Goal: Task Accomplishment & Management: Complete application form

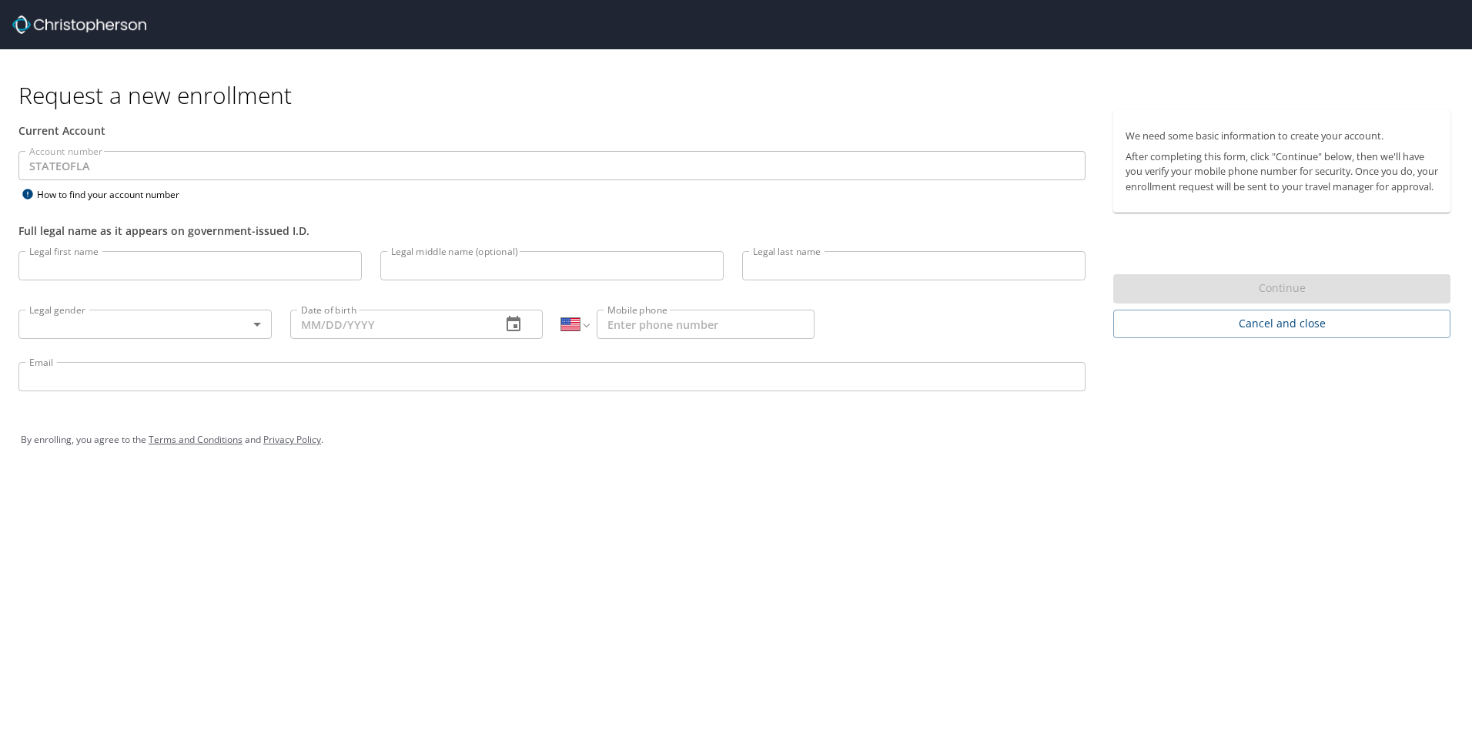
select select "US"
click at [122, 269] on input "Legal first name" at bounding box center [189, 265] width 343 height 29
type input "[PERSON_NAME]"
click at [152, 330] on body "Request a new enrollment Current Account Account number STATEOFLA Account numbe…" at bounding box center [736, 370] width 1472 height 741
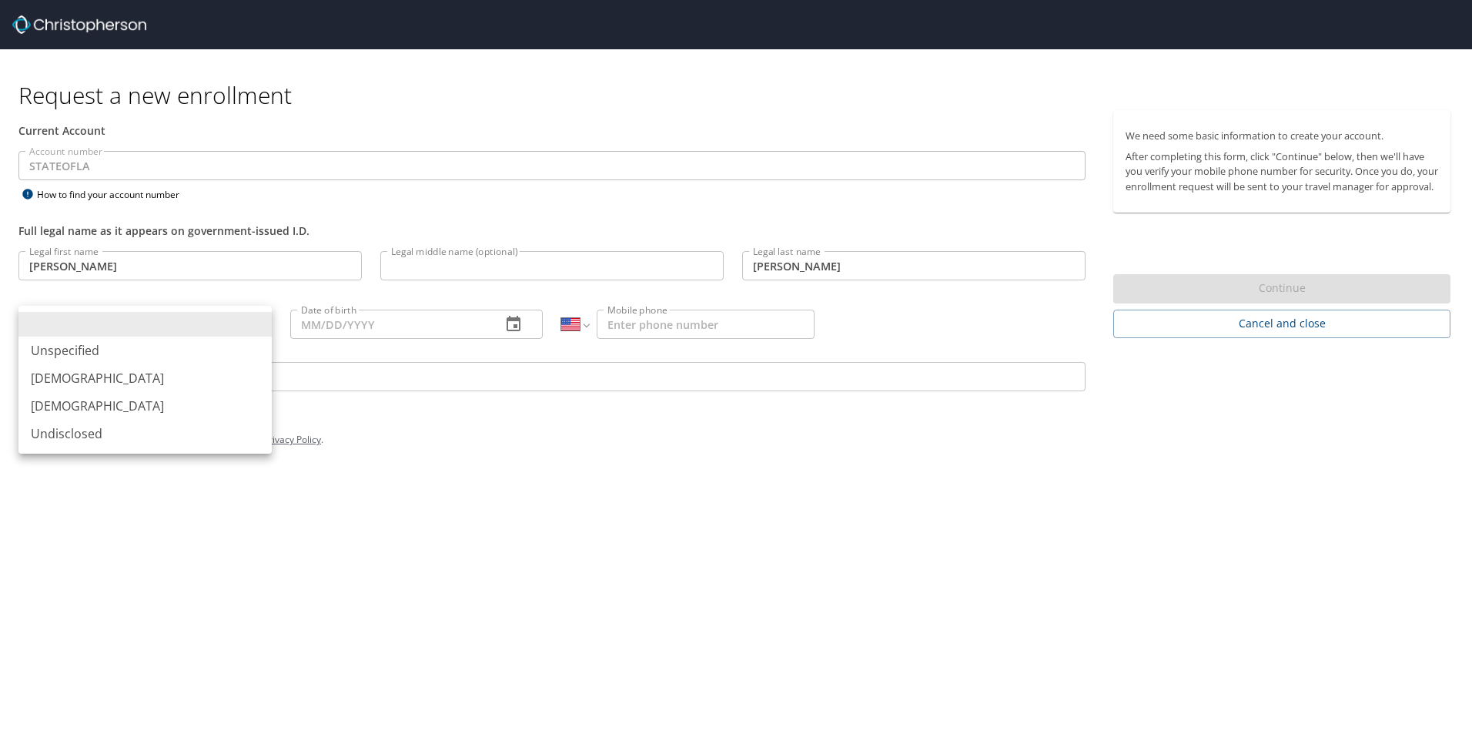
click at [39, 403] on li "[DEMOGRAPHIC_DATA]" at bounding box center [144, 406] width 253 height 28
type input "[DEMOGRAPHIC_DATA]"
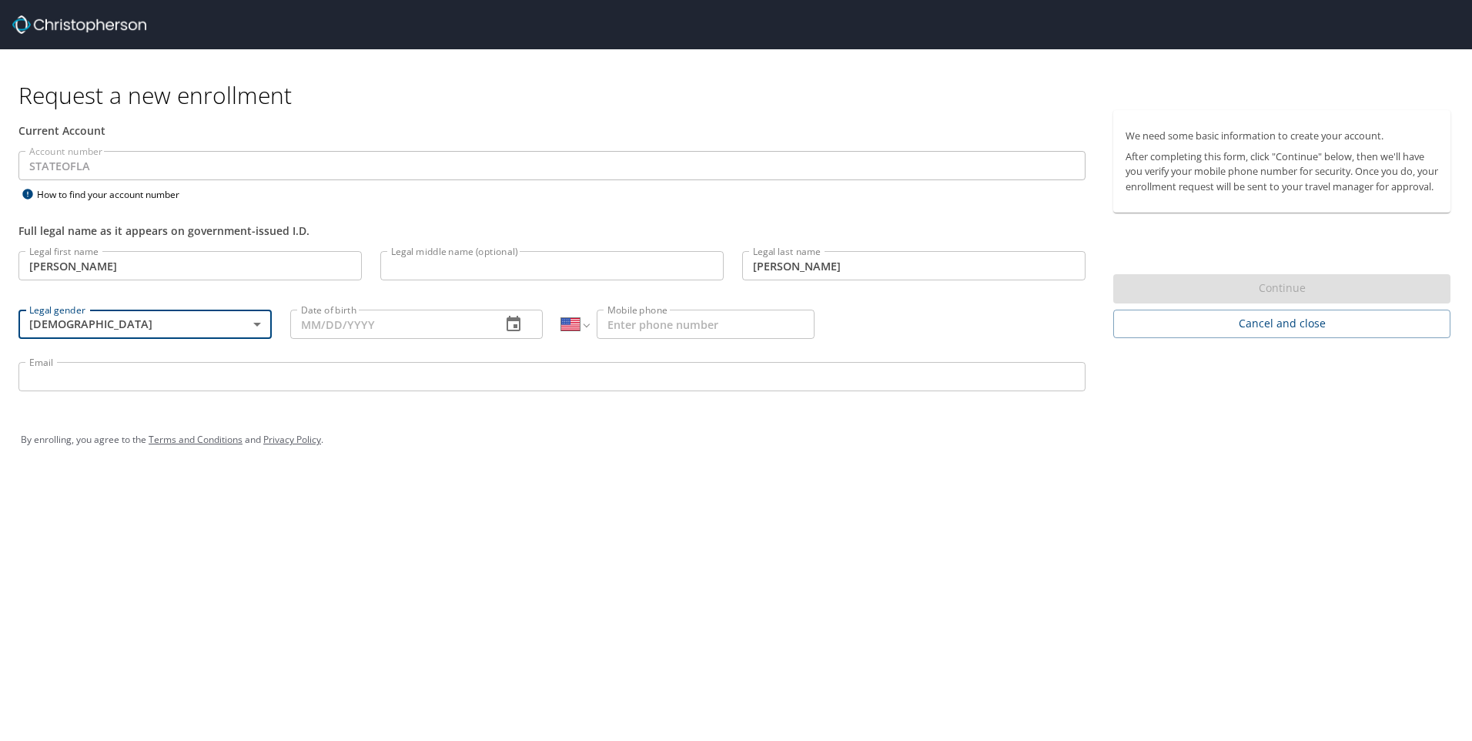
click at [314, 322] on input "Date of birth" at bounding box center [389, 323] width 199 height 29
click at [509, 323] on icon "button" at bounding box center [513, 324] width 18 height 18
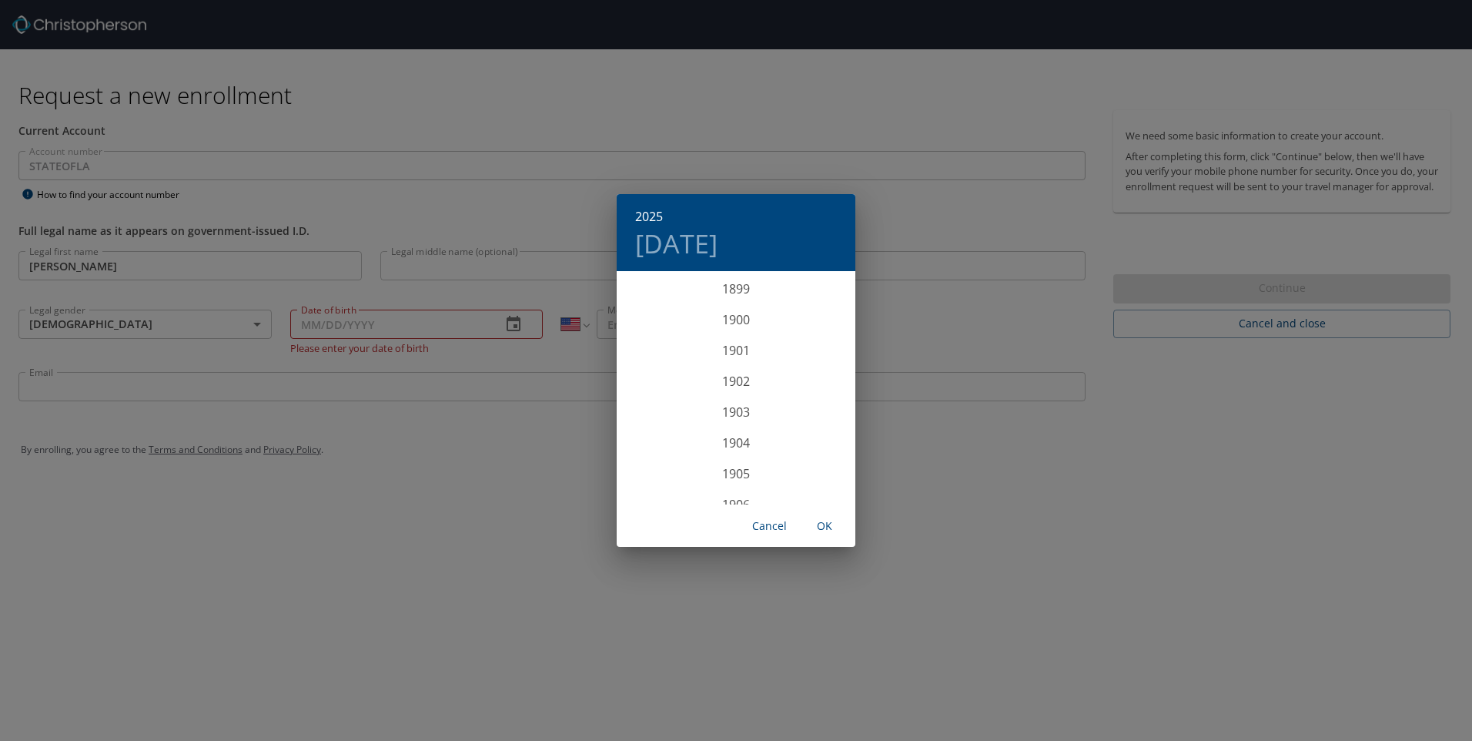
scroll to position [3788, 0]
click at [440, 327] on div "2025 [DATE] 1900 1901 1902 1903 1904 1905 1906 1907 1908 1909 1910 1911 1912 19…" at bounding box center [736, 370] width 1472 height 741
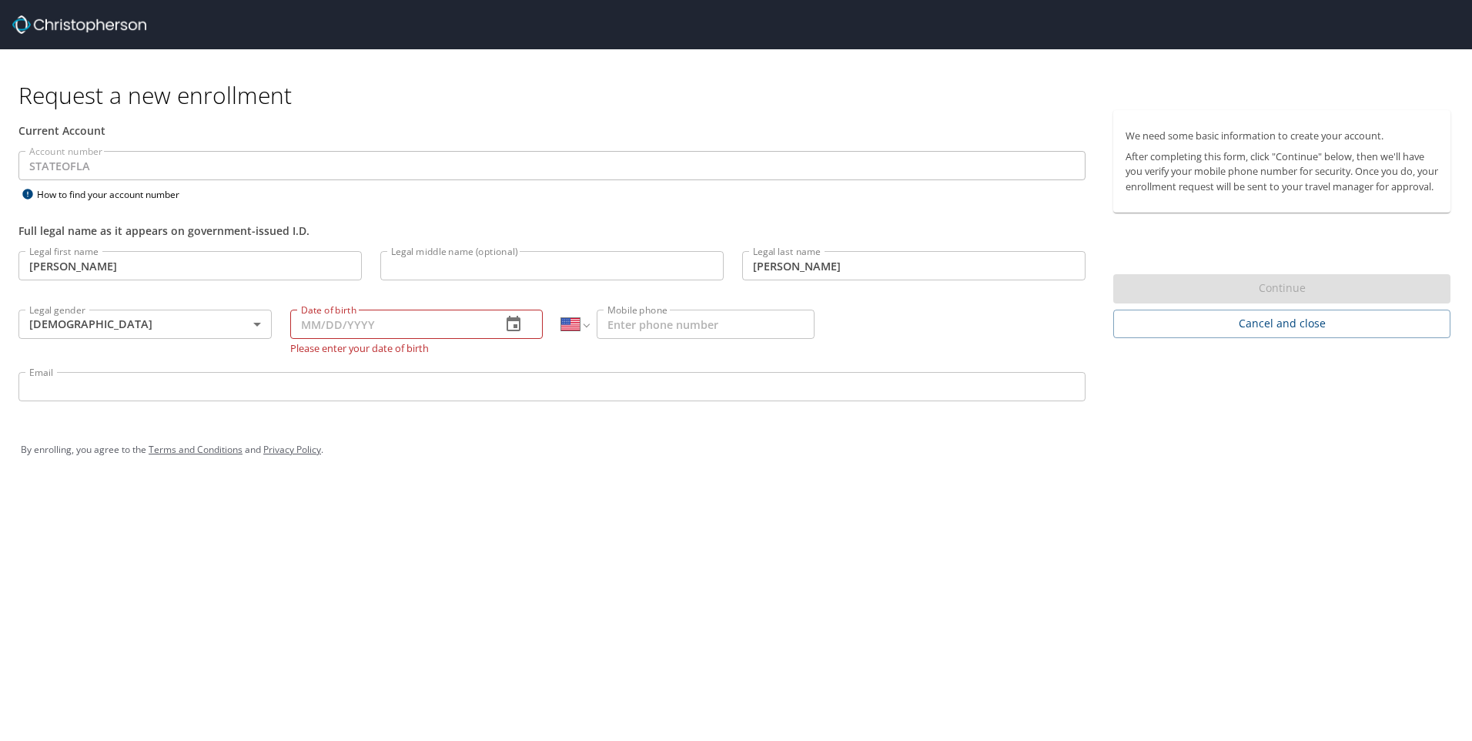
click at [415, 326] on input "Date of birth" at bounding box center [389, 323] width 199 height 29
type input "[DATE]"
click at [706, 319] on input "Mobile phone" at bounding box center [706, 323] width 218 height 29
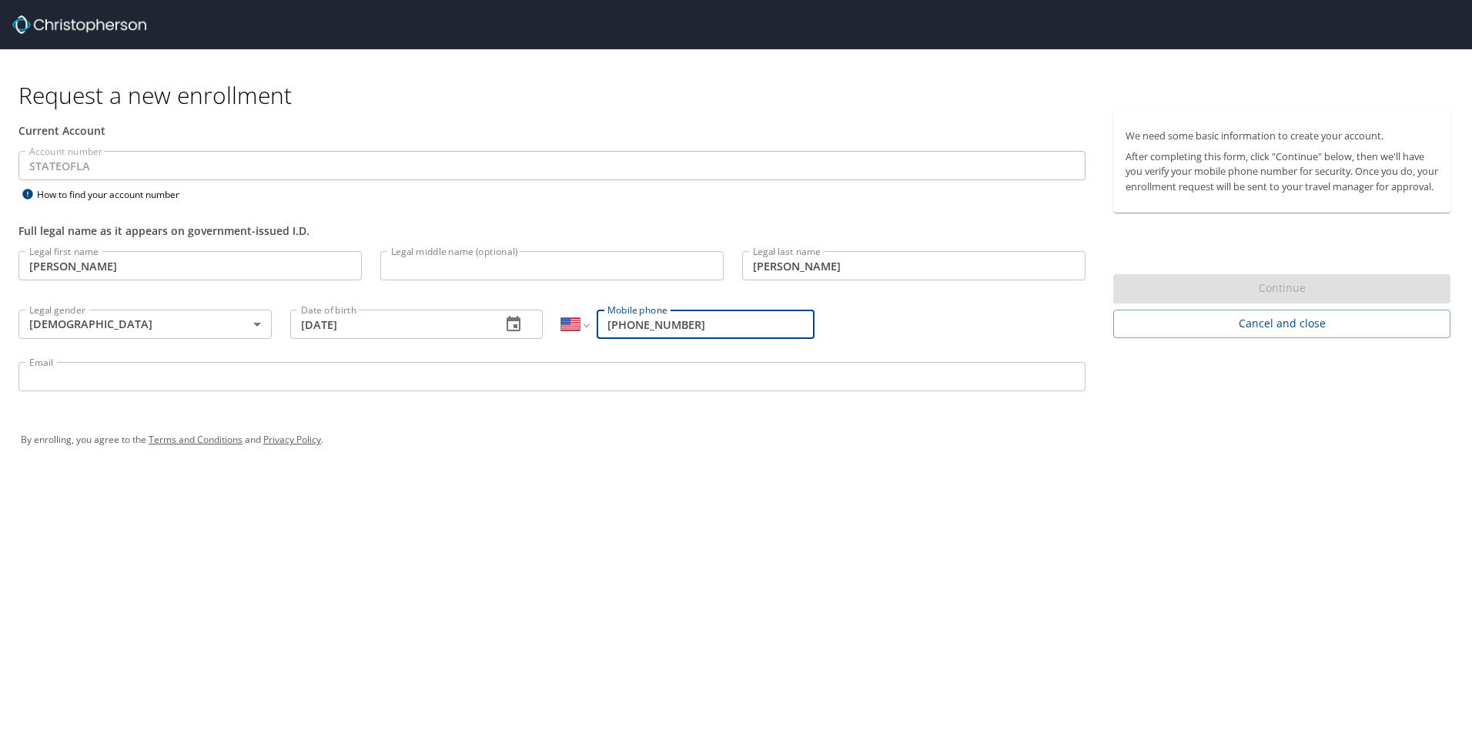
type input "[PHONE_NUMBER]"
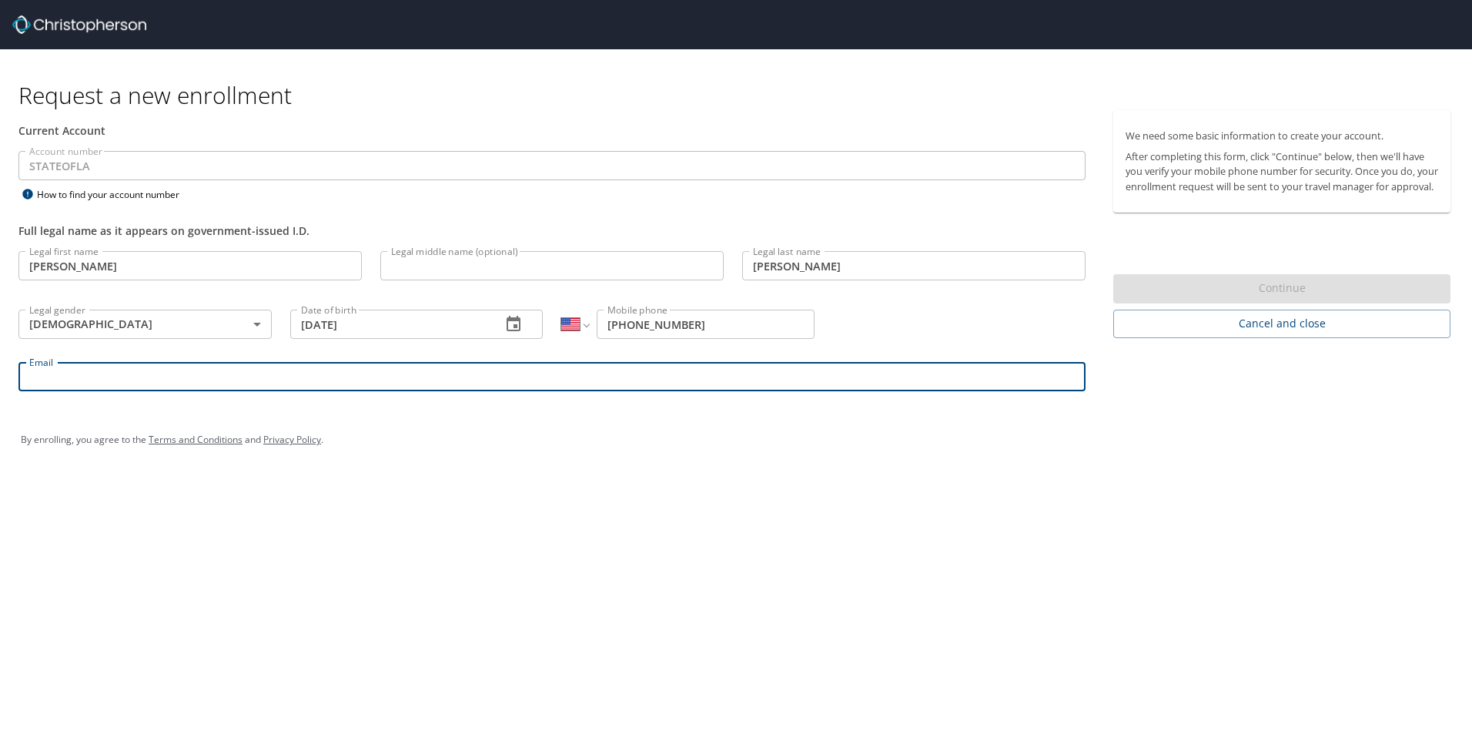
click at [127, 383] on input "Email" at bounding box center [551, 376] width 1067 height 29
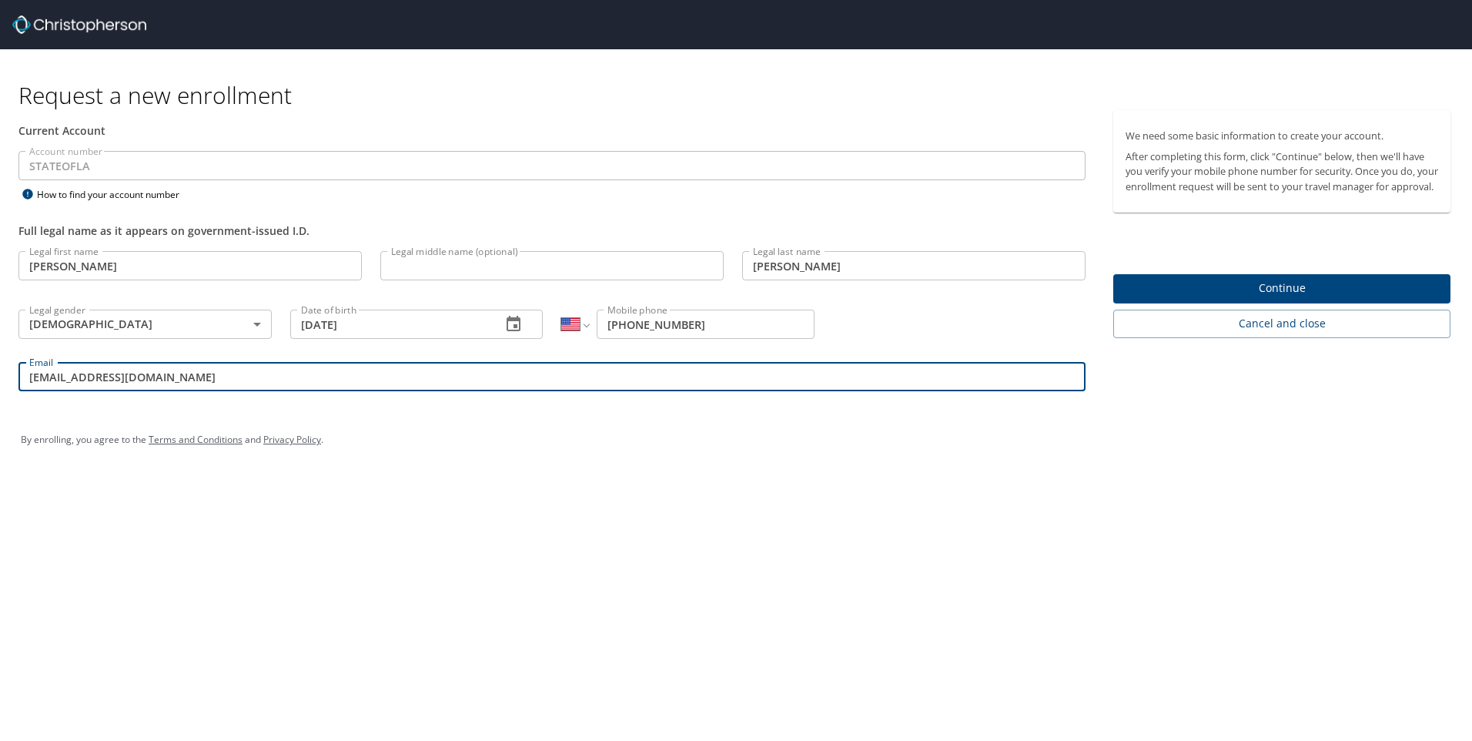
type input "[EMAIL_ADDRESS][DOMAIN_NAME]"
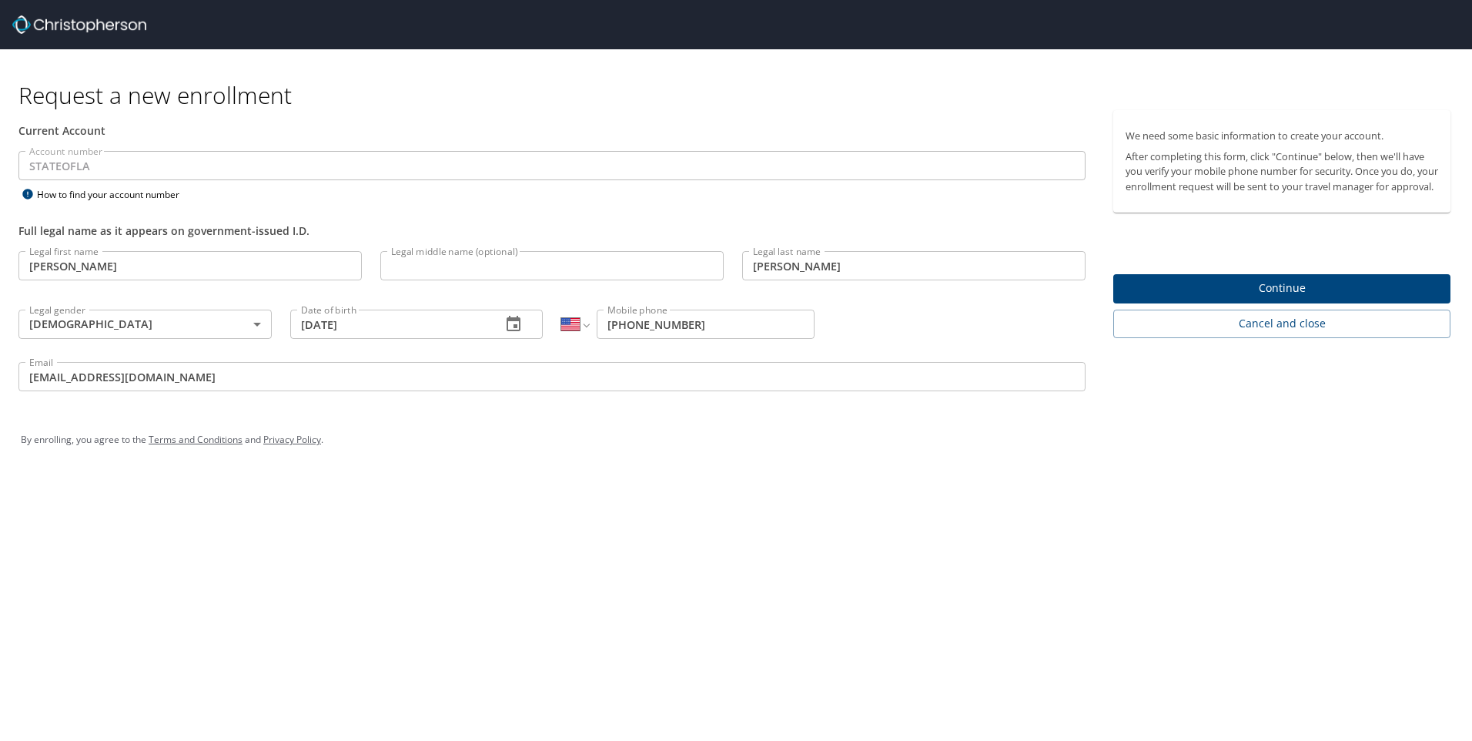
drag, startPoint x: 620, startPoint y: 466, endPoint x: 660, endPoint y: 467, distance: 39.3
click at [621, 466] on div "By enrolling, you agree to the Terms and Conditions and Privacy Policy ." at bounding box center [735, 439] width 1453 height 69
click at [1314, 298] on span "Continue" at bounding box center [1281, 288] width 313 height 19
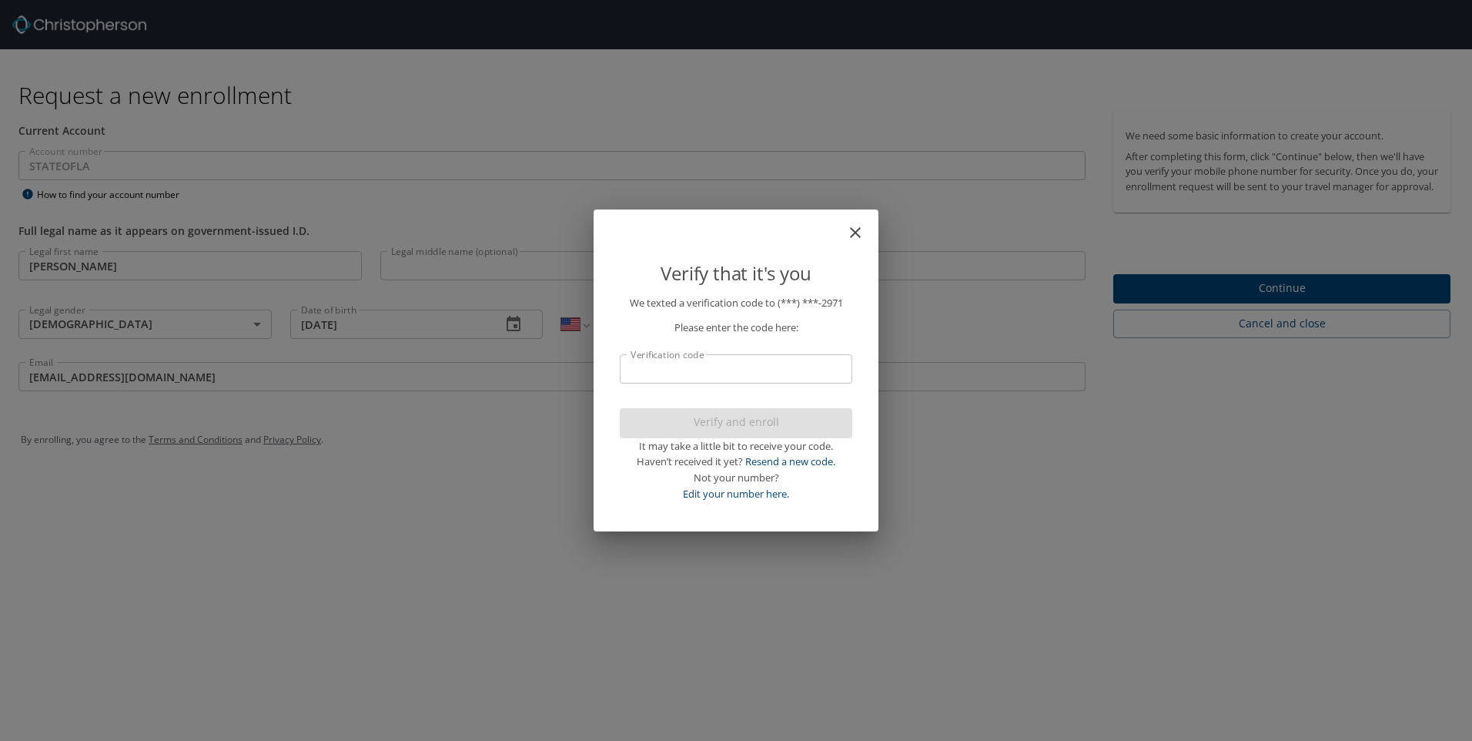
click at [712, 372] on input "Verification code" at bounding box center [736, 368] width 232 height 29
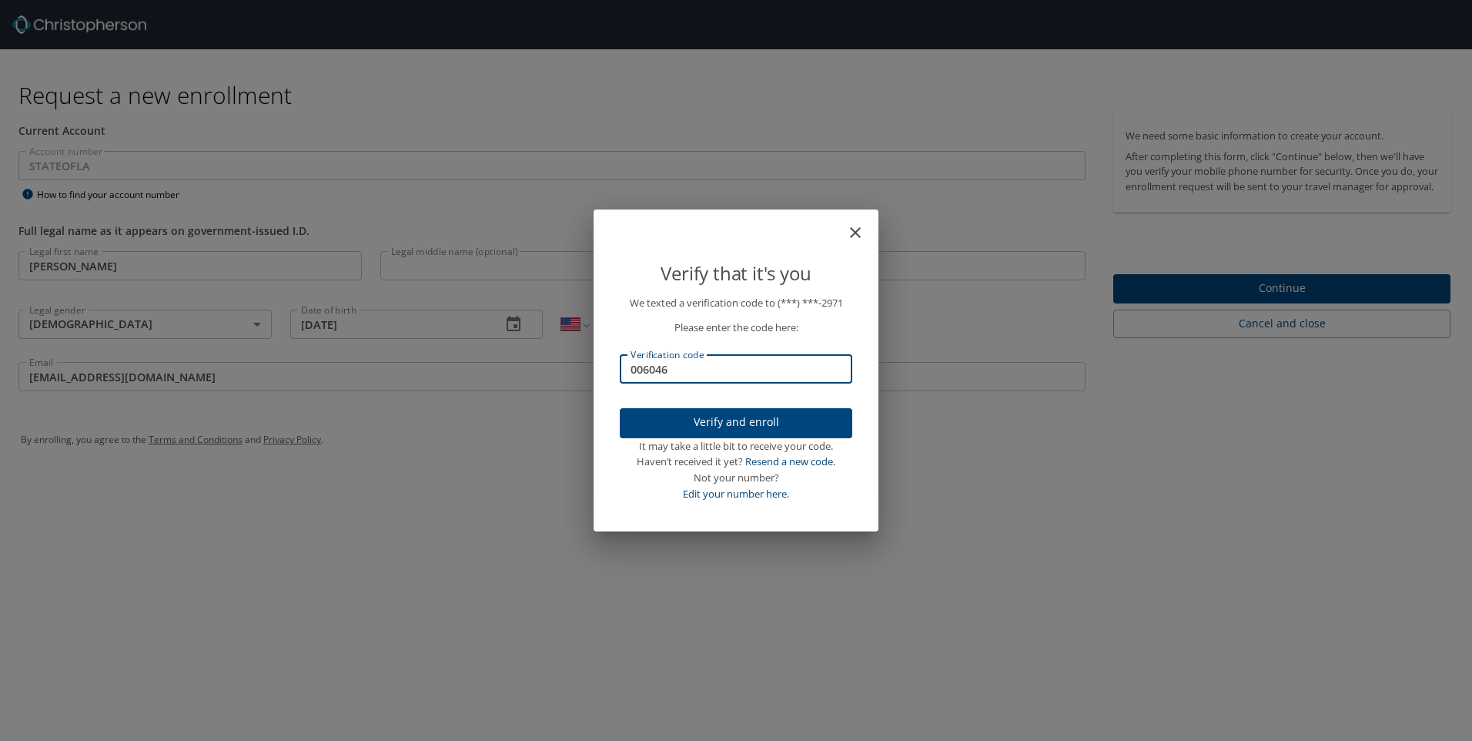
type input "006046"
click at [715, 429] on span "Verify and enroll" at bounding box center [736, 422] width 208 height 19
click at [1238, 307] on div "Verify that it's you We texted a verification code to (***) ***- 2971 Please en…" at bounding box center [736, 370] width 1472 height 741
click at [594, 508] on div "Verify that it's you We texted a verification code to (***) ***- 2971 Please en…" at bounding box center [736, 370] width 285 height 322
click at [402, 380] on div "Verify that it's you We texted a verification code to (***) ***- 2971 Please en…" at bounding box center [736, 370] width 1472 height 741
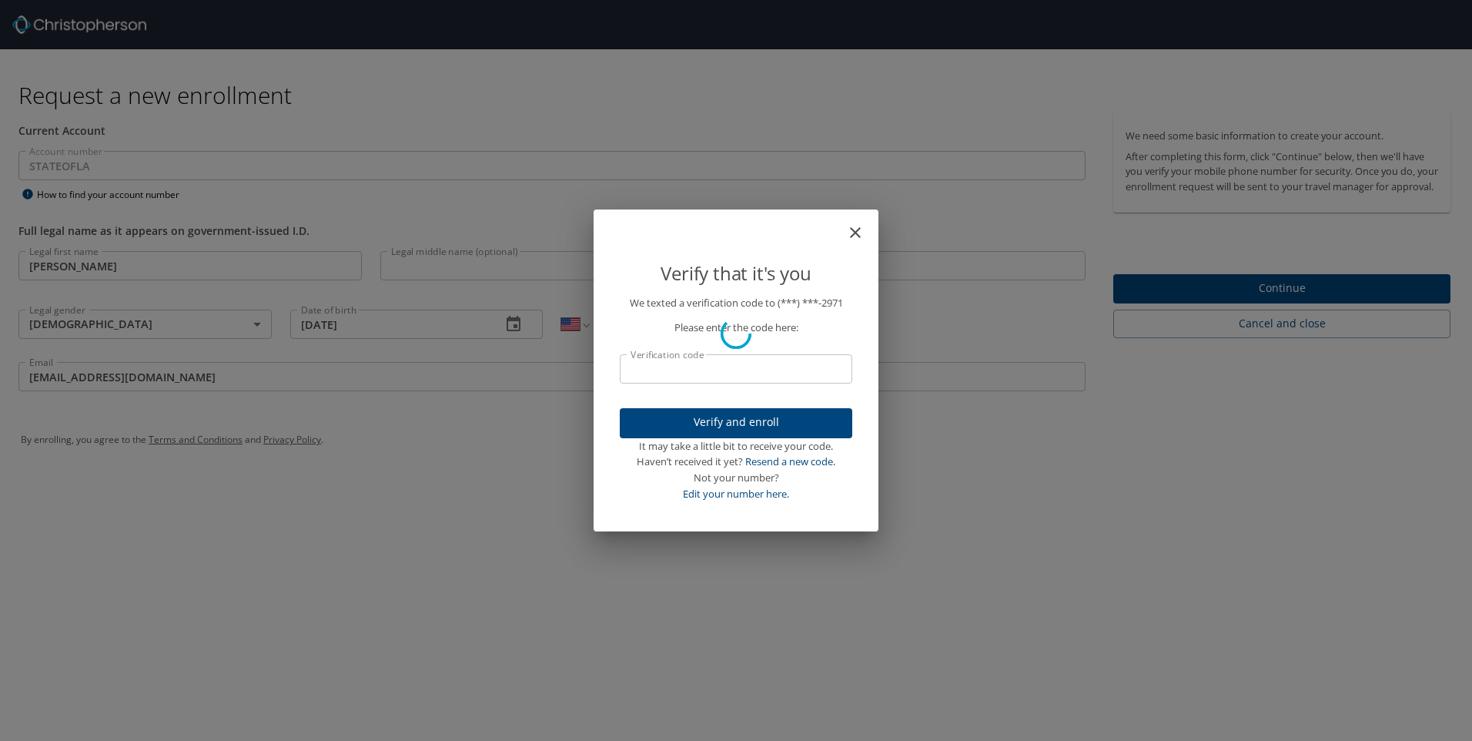
click at [743, 326] on p "Please enter the code here:" at bounding box center [736, 327] width 232 height 16
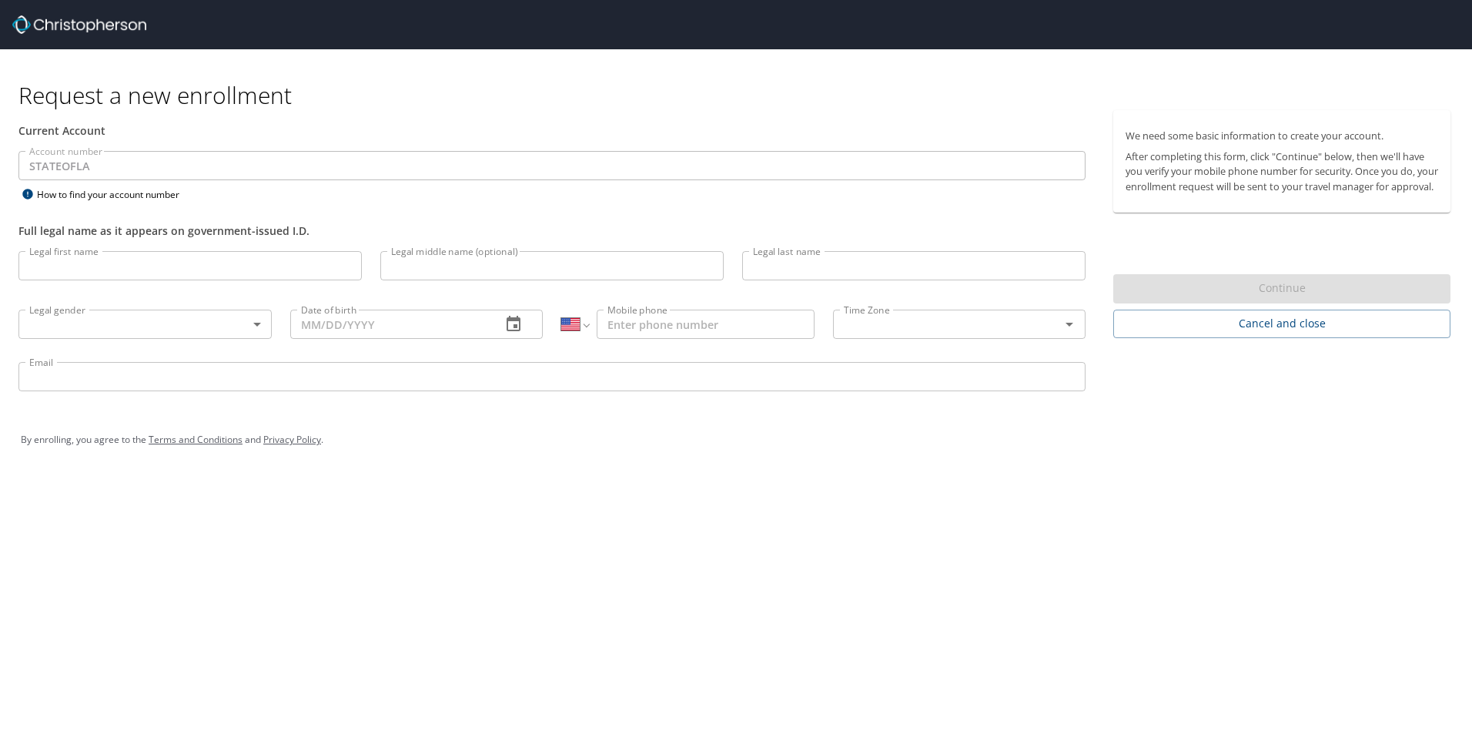
select select "US"
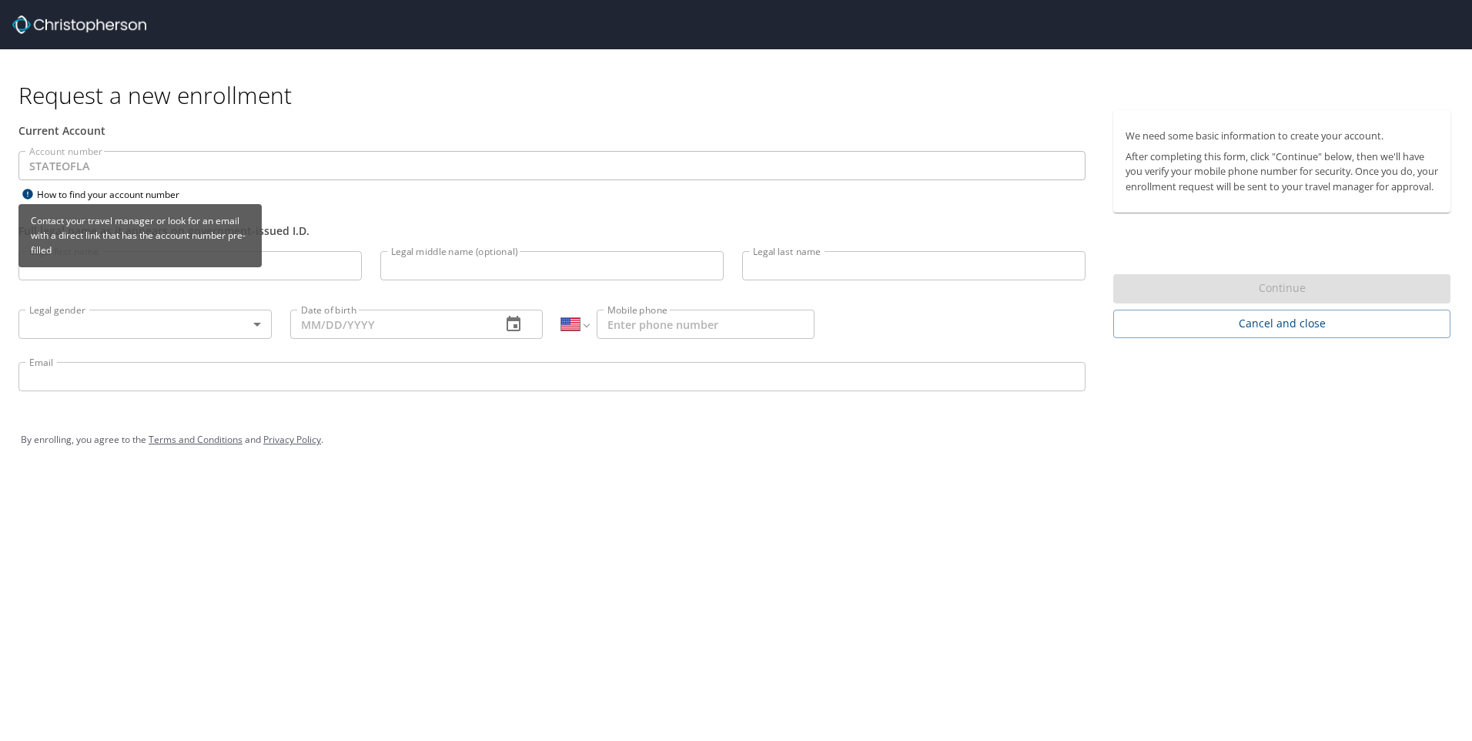
click at [150, 270] on div "Contact your travel manager or look for an email with a direct link that has th…" at bounding box center [139, 241] width 243 height 74
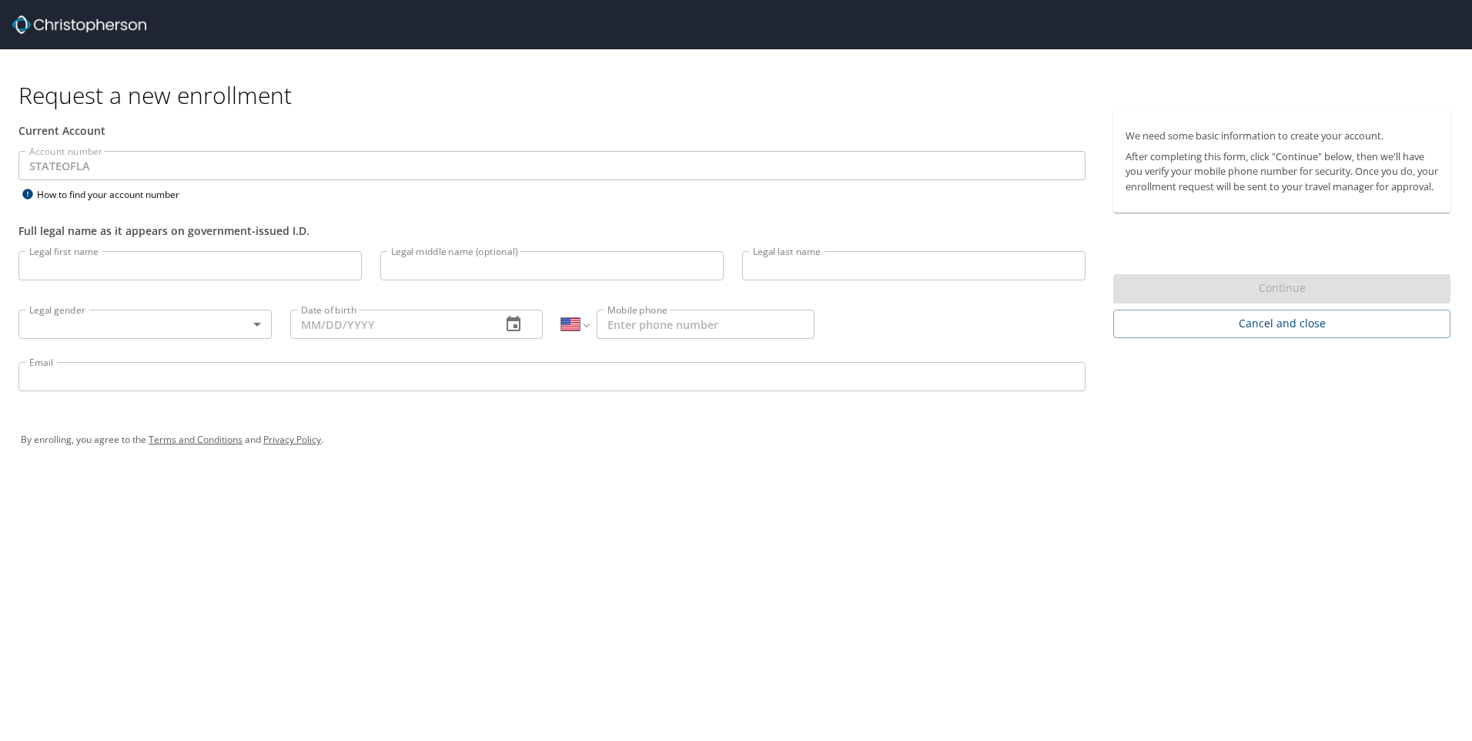
click at [277, 276] on input "Legal first name" at bounding box center [189, 265] width 343 height 29
type input "Michelinaq"
type input "[PERSON_NAME]"
click at [142, 274] on input "Michelinaq" at bounding box center [189, 265] width 343 height 29
type input "[PERSON_NAME]"
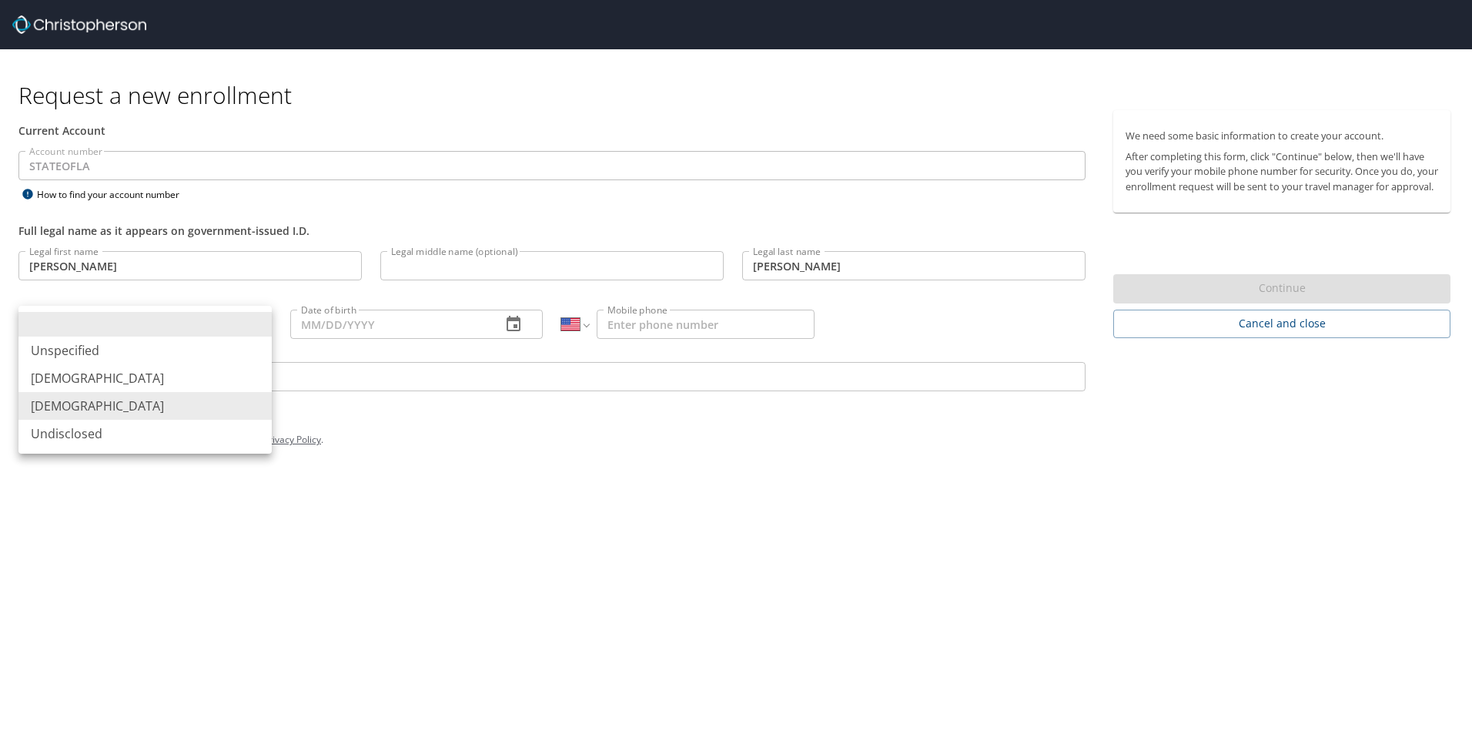
type input "[DEMOGRAPHIC_DATA]"
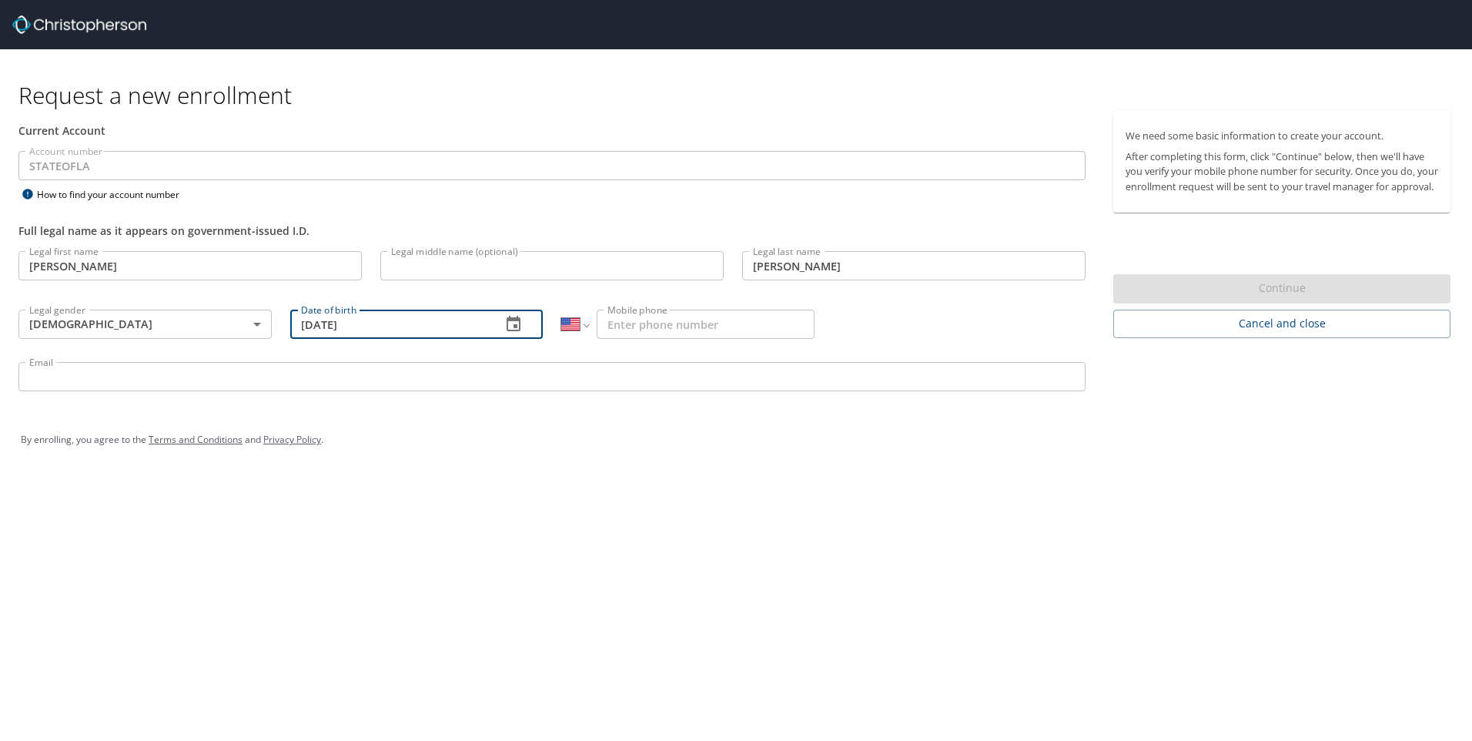
type input "[DATE]"
click at [196, 383] on input "Email" at bounding box center [551, 376] width 1067 height 29
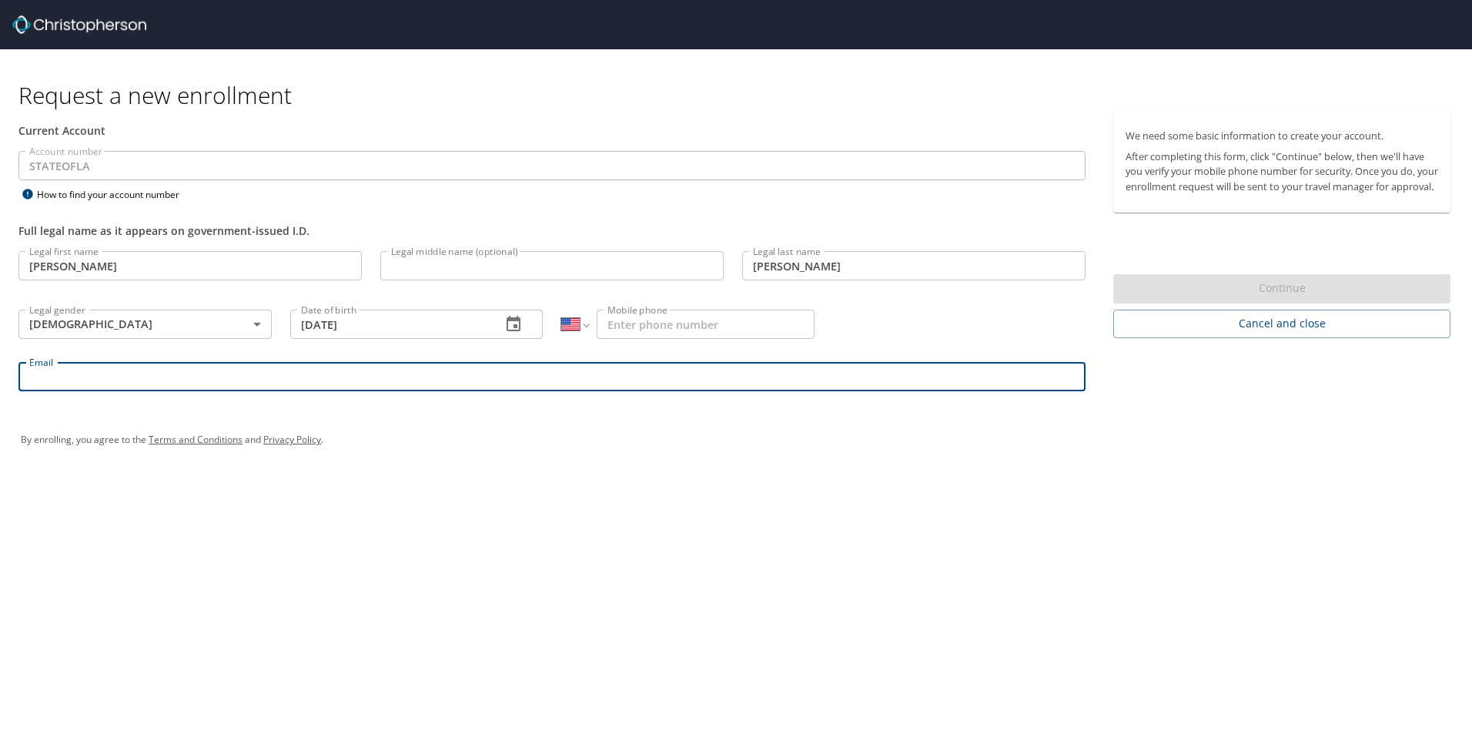
click at [647, 330] on input "Mobile phone" at bounding box center [706, 323] width 218 height 29
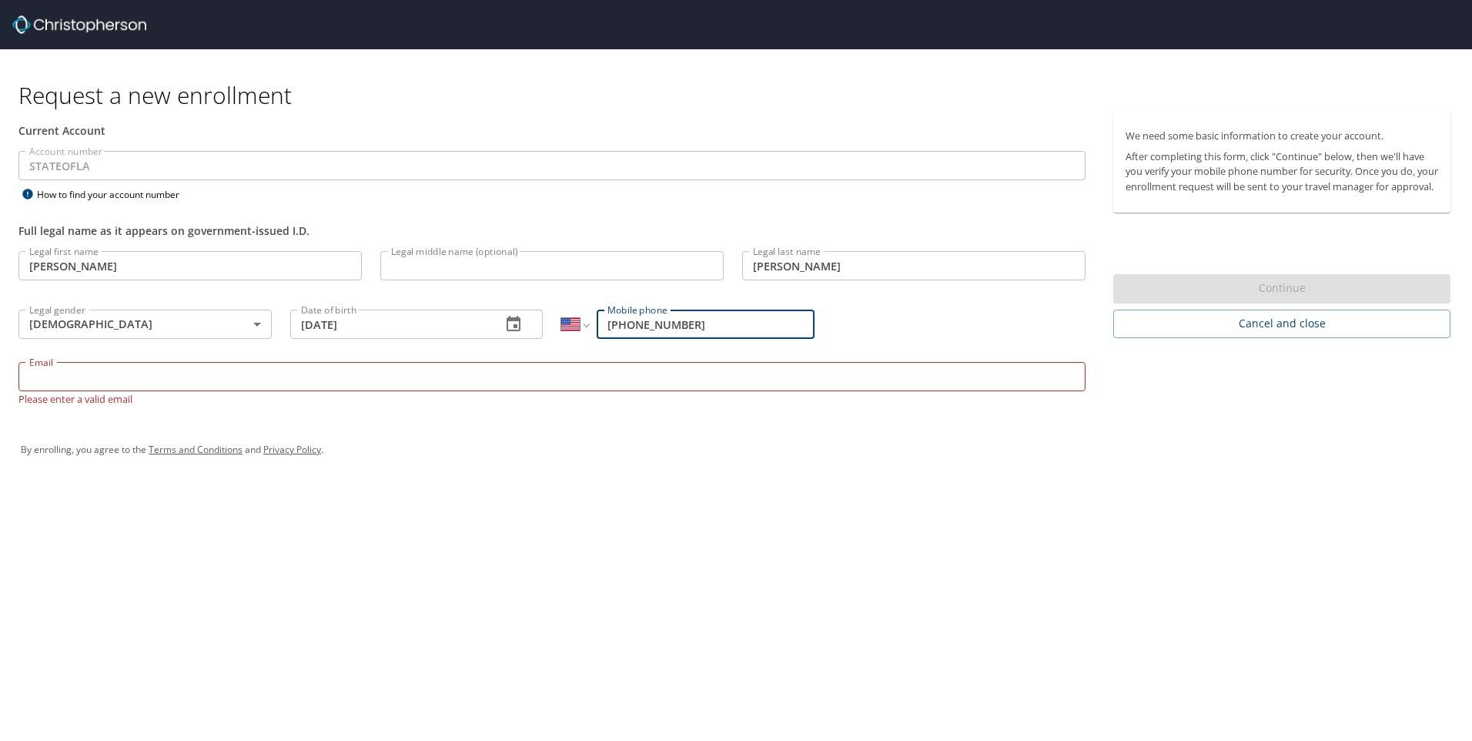
type input "[PHONE_NUMBER]"
click at [586, 372] on input "Email" at bounding box center [551, 376] width 1067 height 29
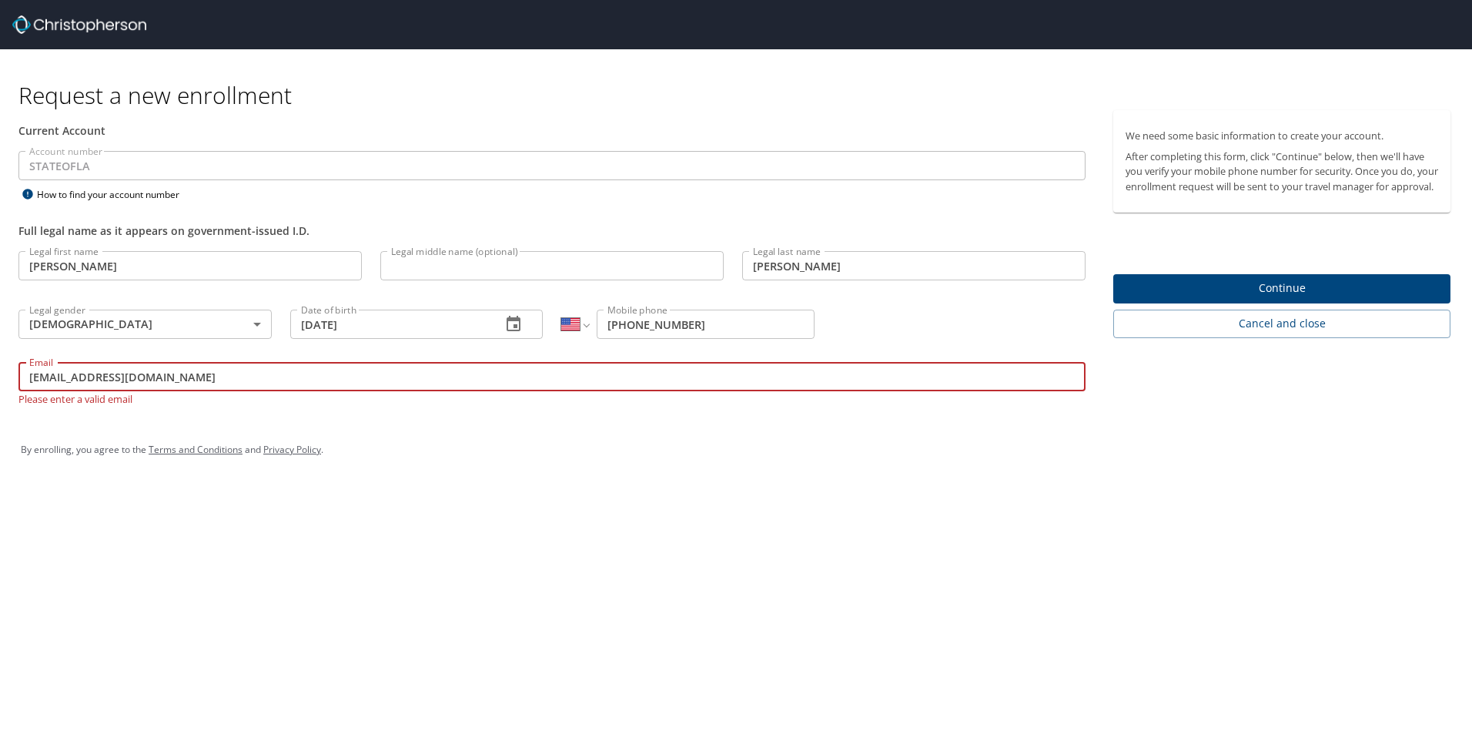
type input "[EMAIL_ADDRESS][DOMAIN_NAME]"
click at [1293, 298] on span "Continue" at bounding box center [1281, 288] width 313 height 19
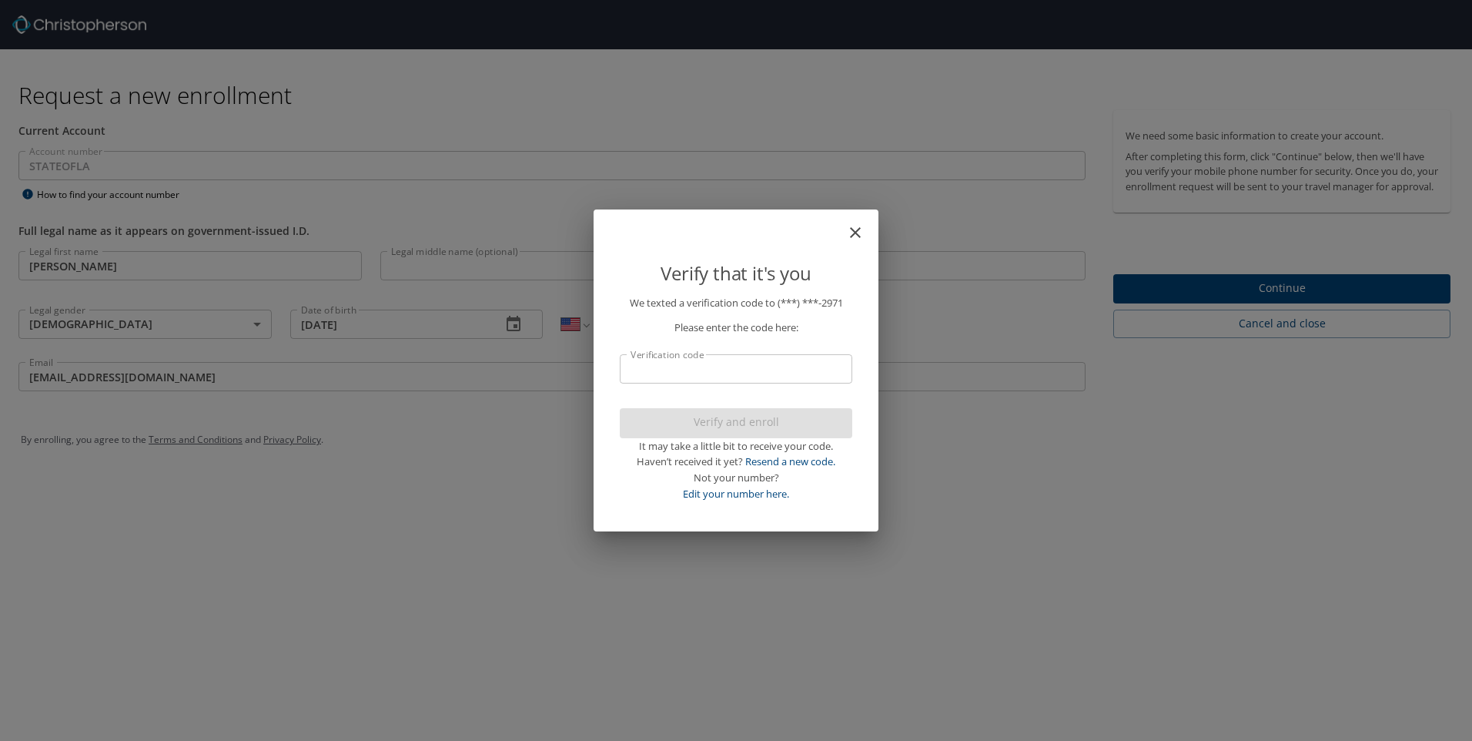
click at [754, 360] on input "Verification code" at bounding box center [736, 368] width 232 height 29
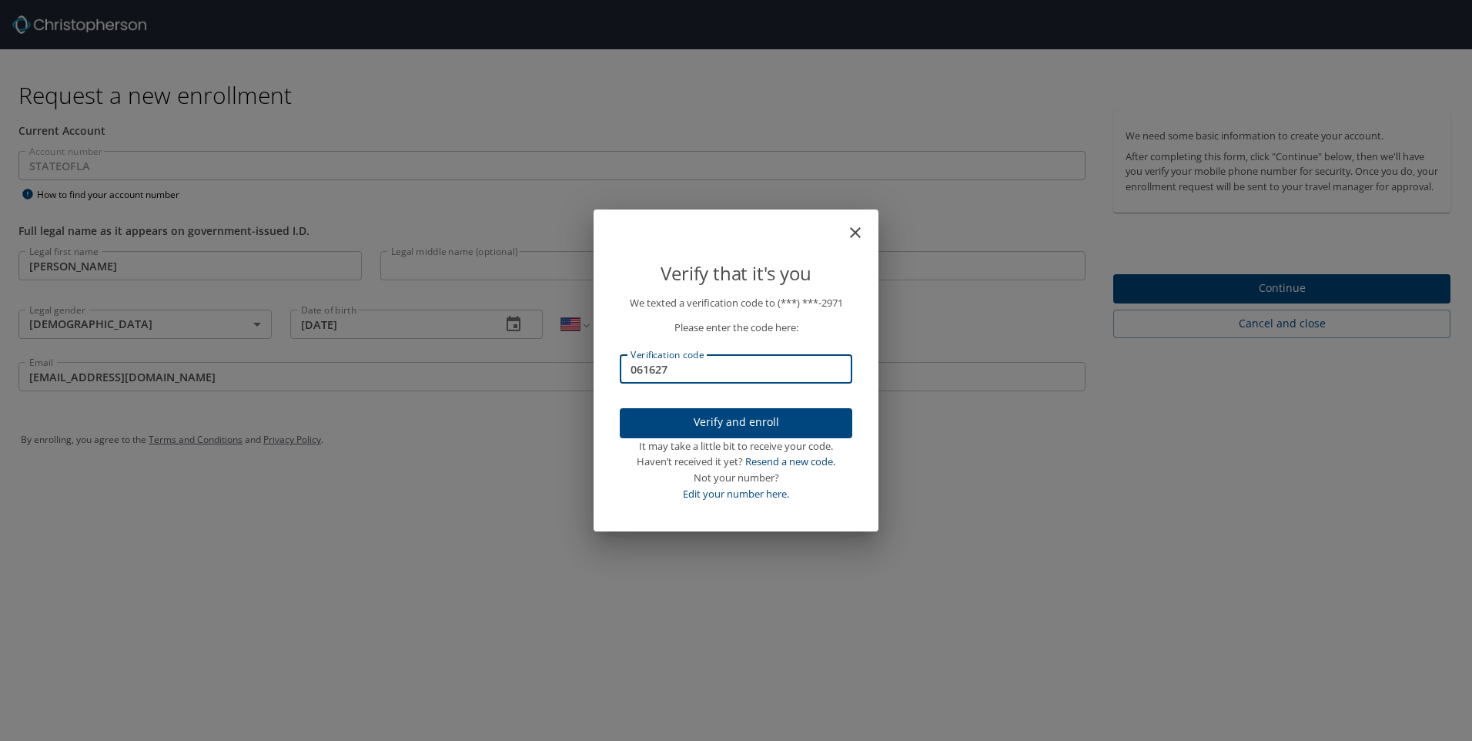
type input "061627"
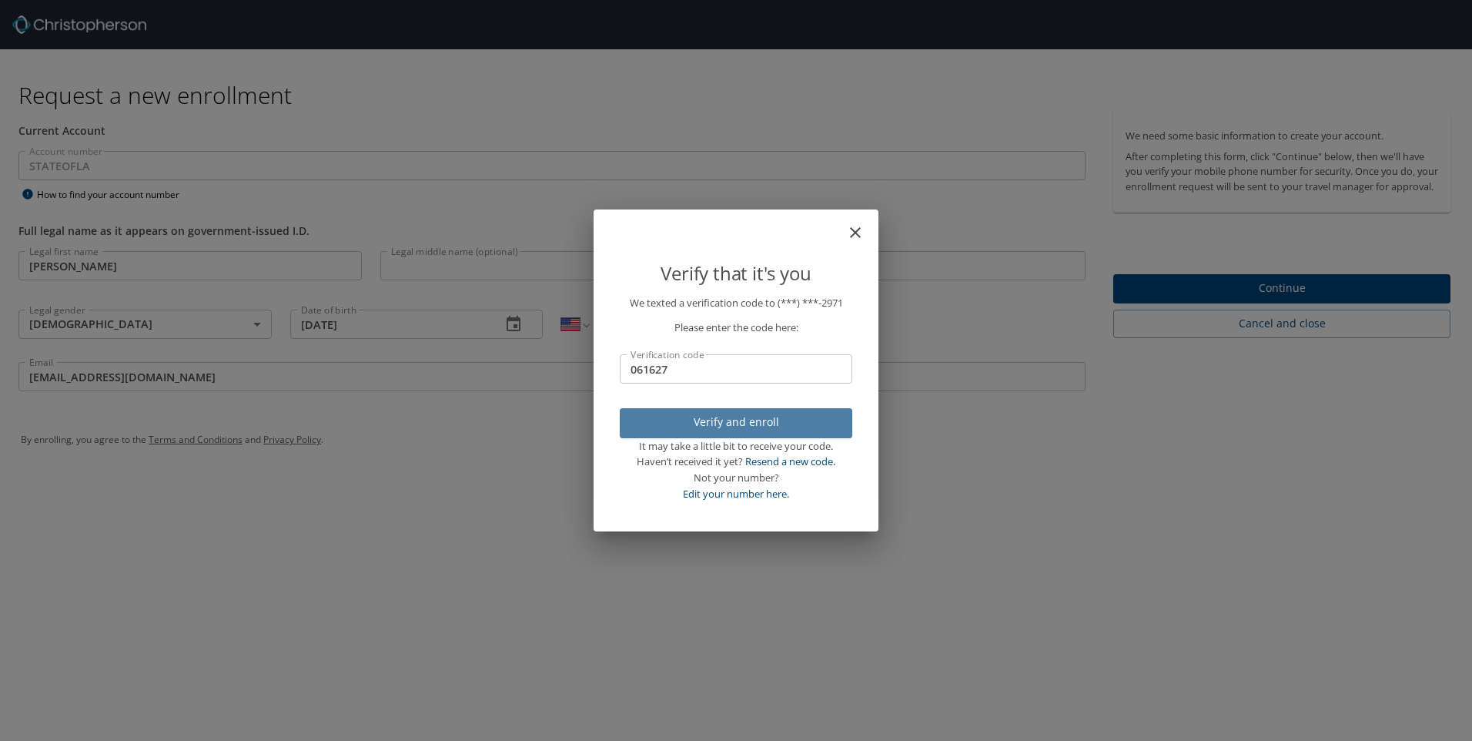
click at [742, 426] on span "Verify and enroll" at bounding box center [736, 422] width 208 height 19
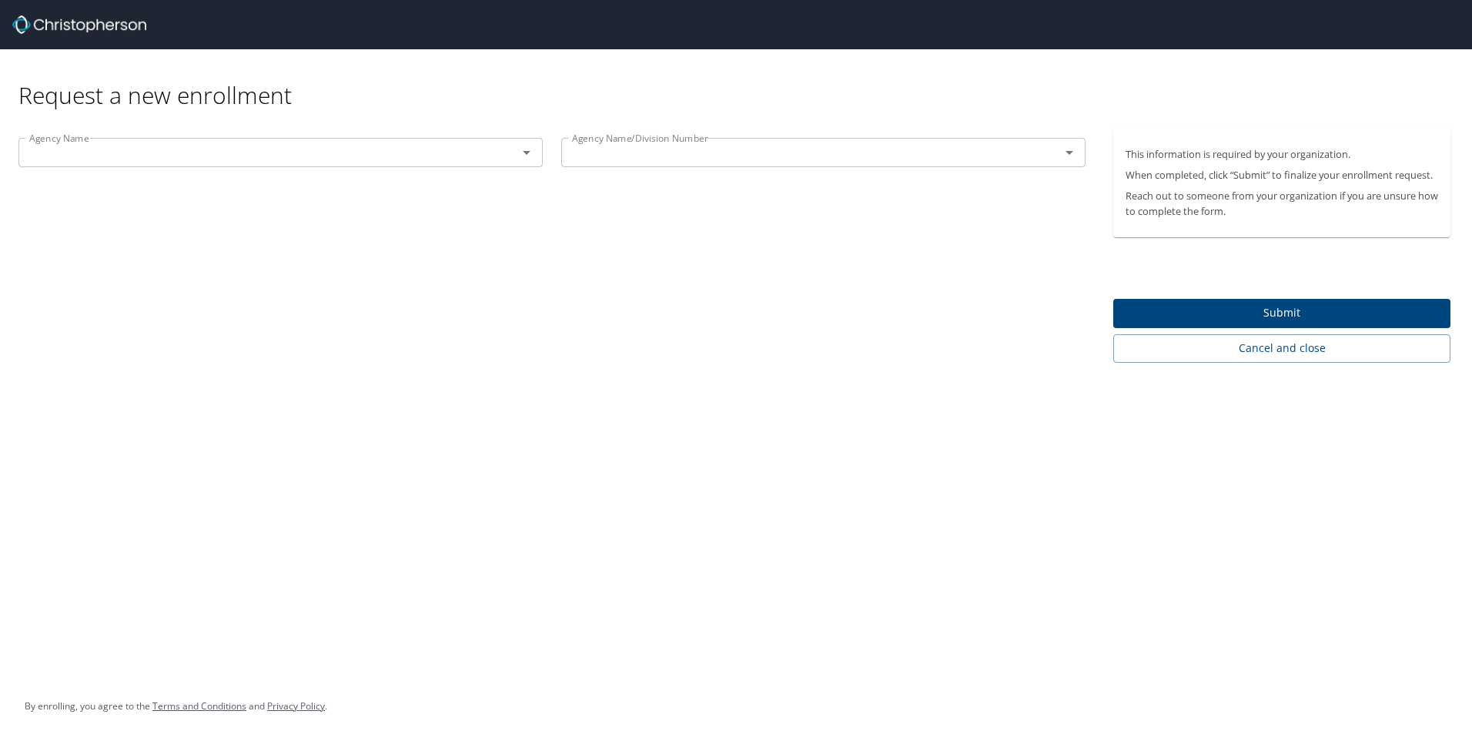
click at [215, 157] on input "text" at bounding box center [258, 152] width 470 height 20
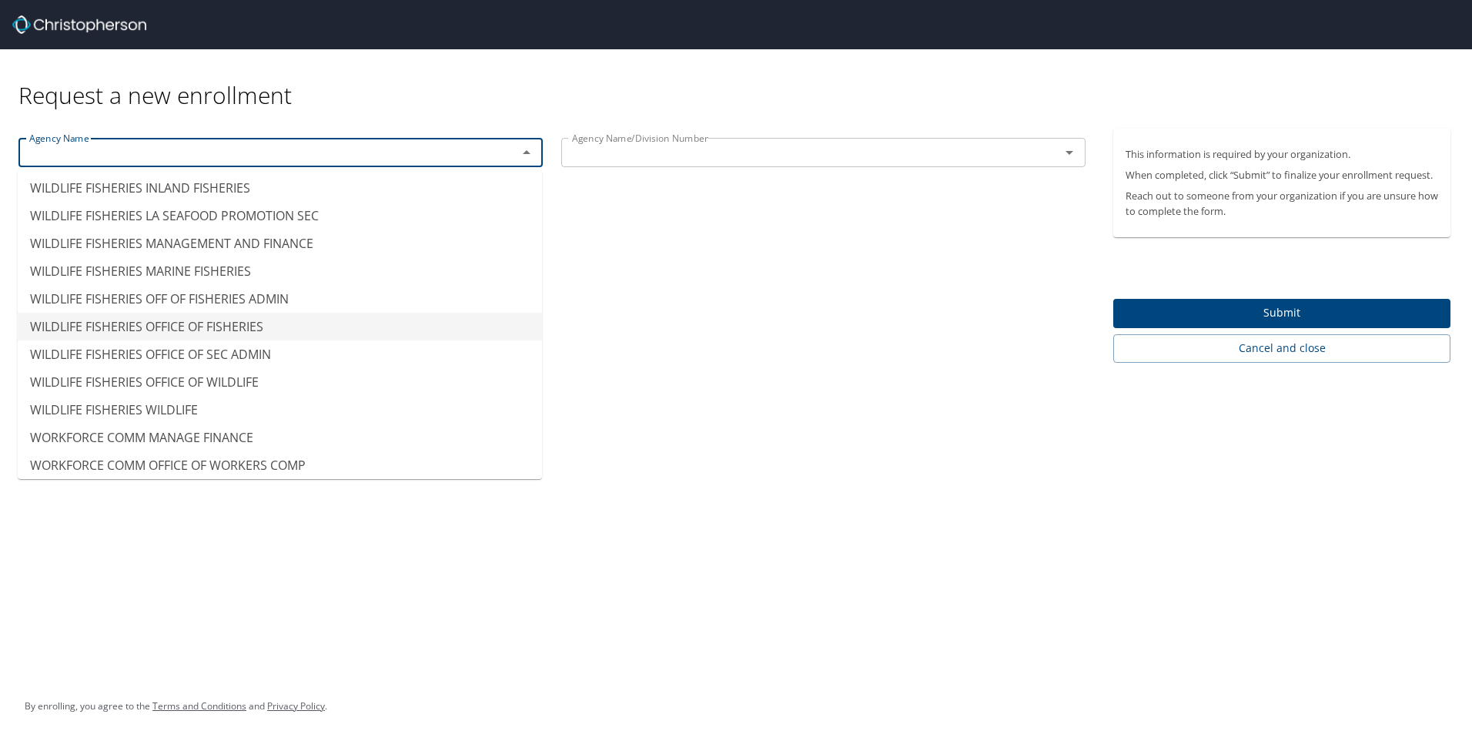
scroll to position [15383, 0]
click at [226, 358] on li "WILDLIFE FISHERIES OFFICE OF WILDLIFE" at bounding box center [280, 355] width 524 height 28
type input "WILDLIFE FISHERIES OFFICE OF WILDLIFE"
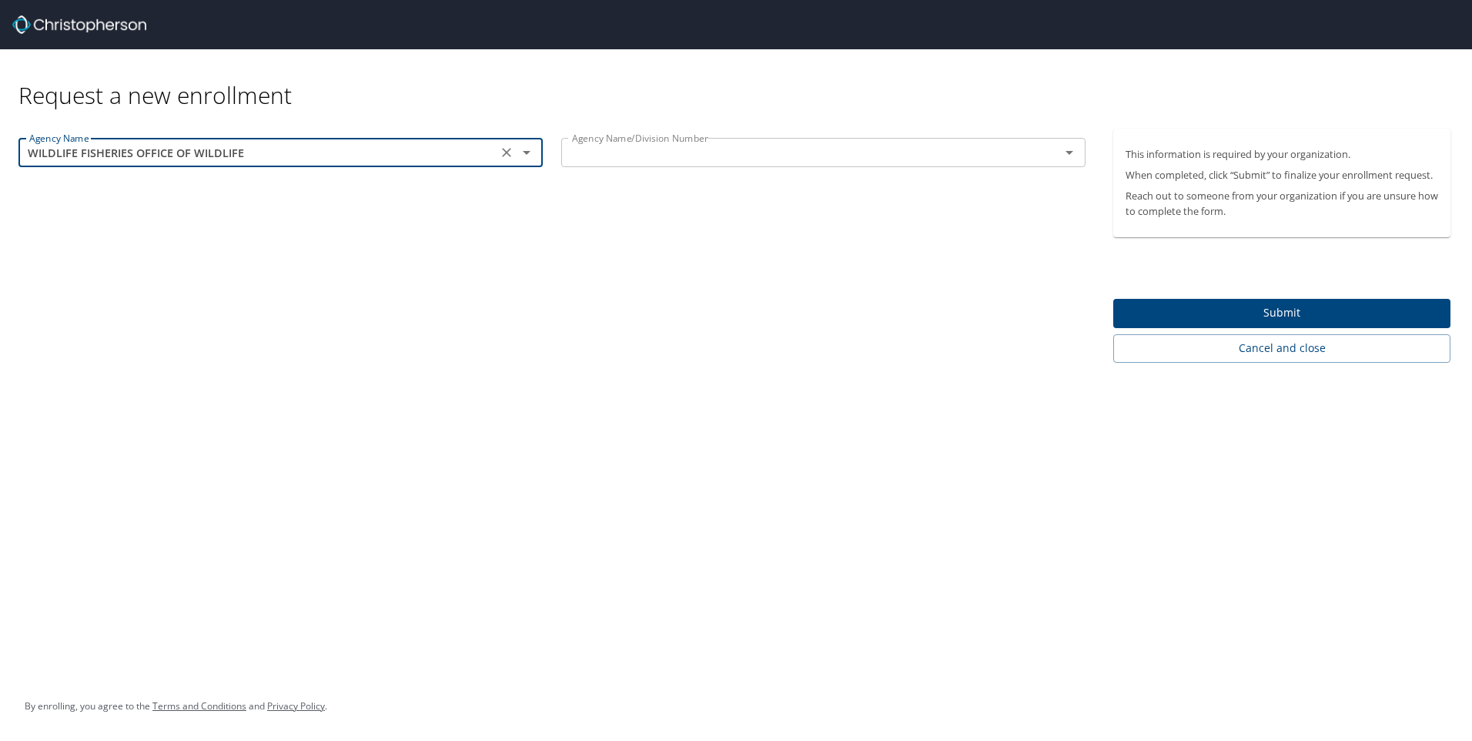
click at [604, 154] on input "text" at bounding box center [801, 152] width 470 height 20
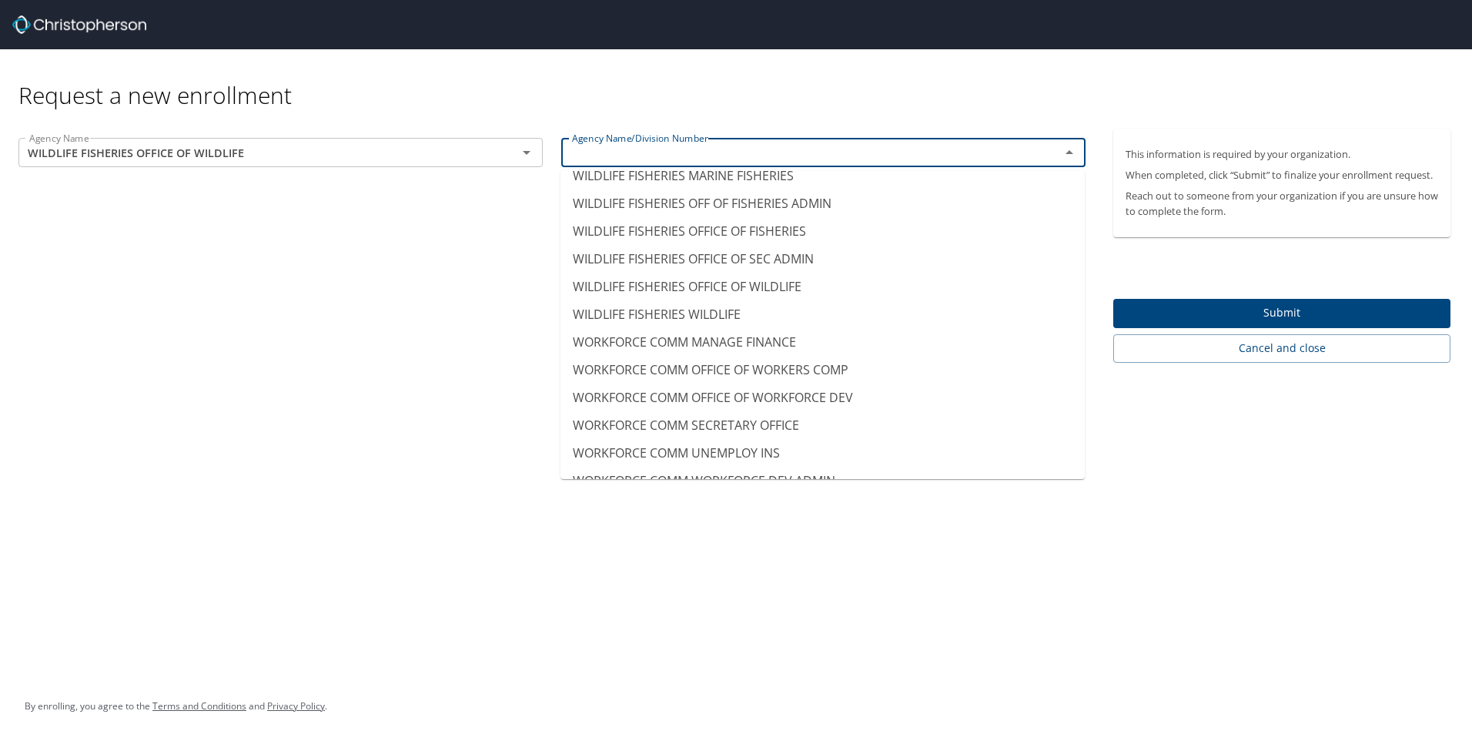
scroll to position [15437, 0]
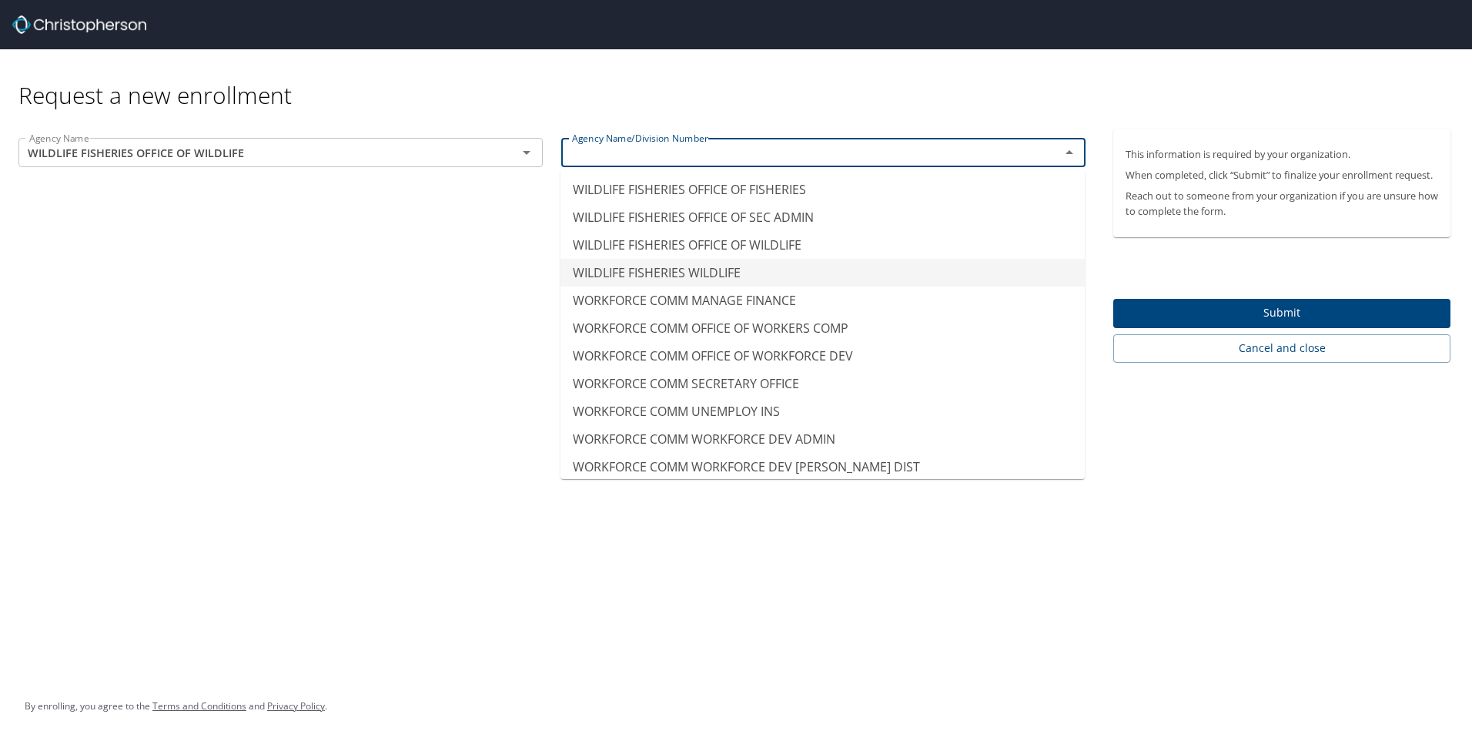
click at [453, 274] on div "Agency Name WILDLIFE FISHERIES OFFICE OF WILDLIFE Agency Name Agency Name/Divis…" at bounding box center [552, 246] width 1104 height 234
type input "WILDLIFE FISHERIES WILDLIFE"
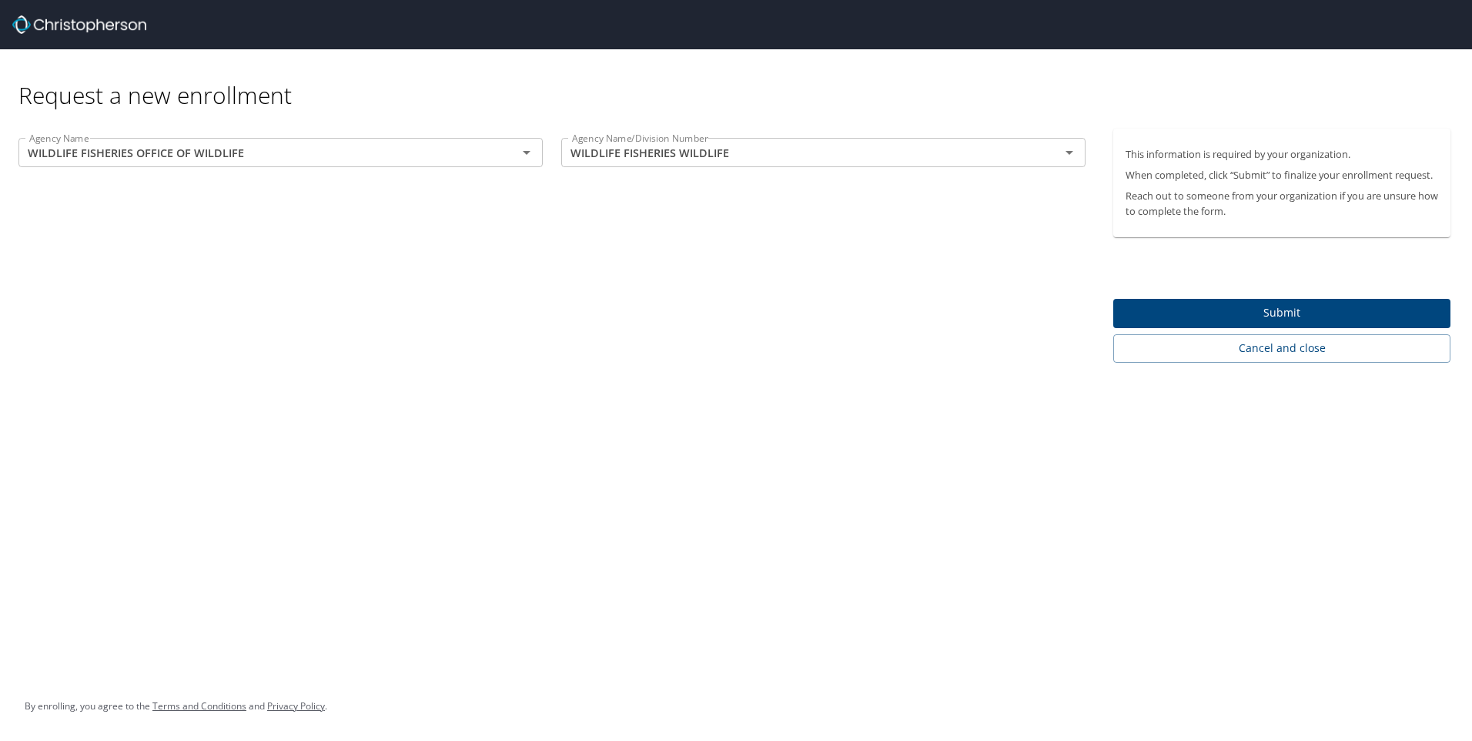
click at [1182, 314] on span "Submit" at bounding box center [1281, 312] width 313 height 19
